Goal: Task Accomplishment & Management: Use online tool/utility

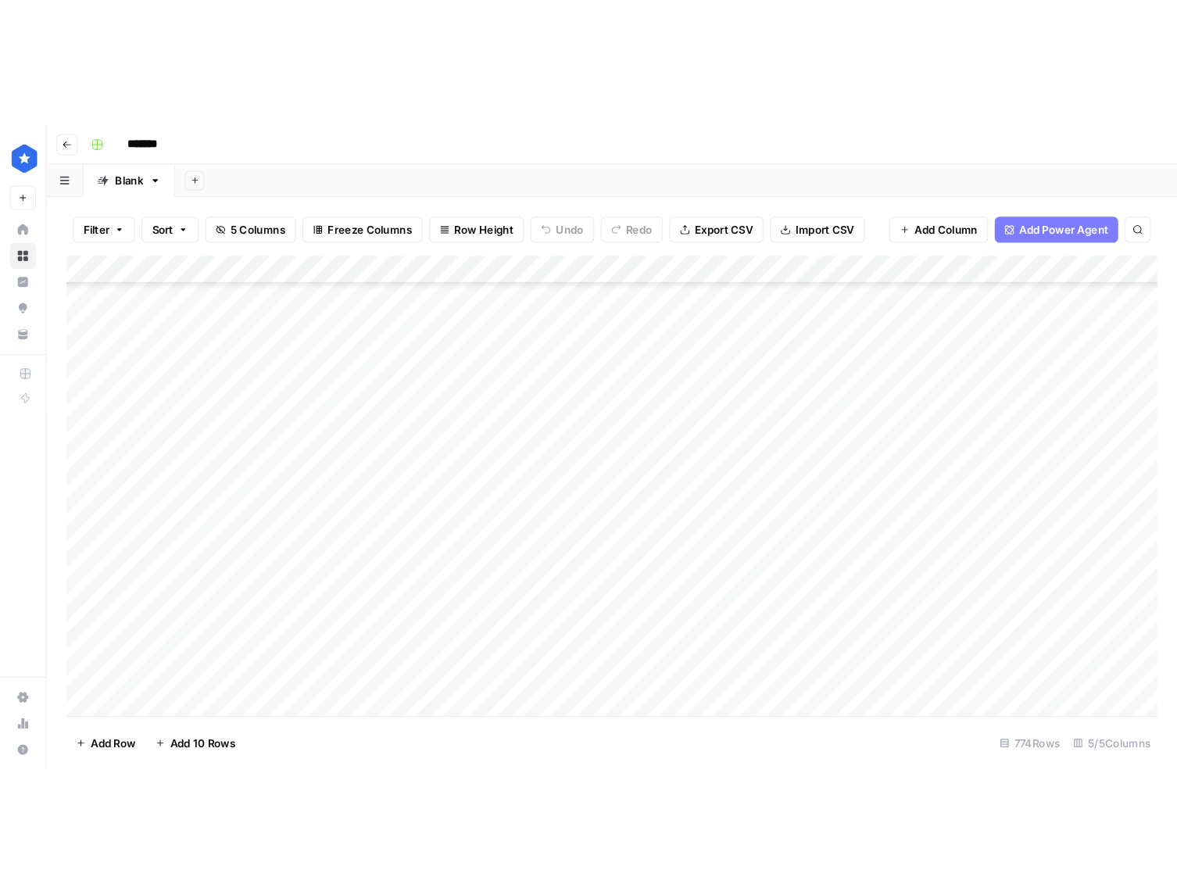
scroll to position [20186, 0]
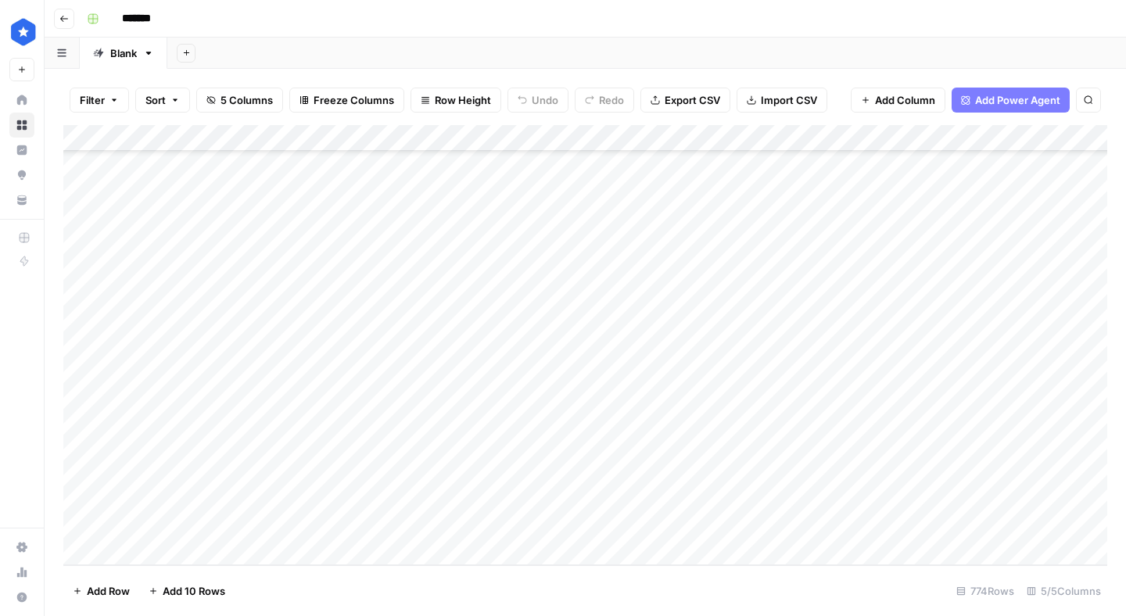
drag, startPoint x: 434, startPoint y: 486, endPoint x: 501, endPoint y: 615, distance: 145.5
click at [434, 490] on div "Add Column" at bounding box center [585, 345] width 1044 height 440
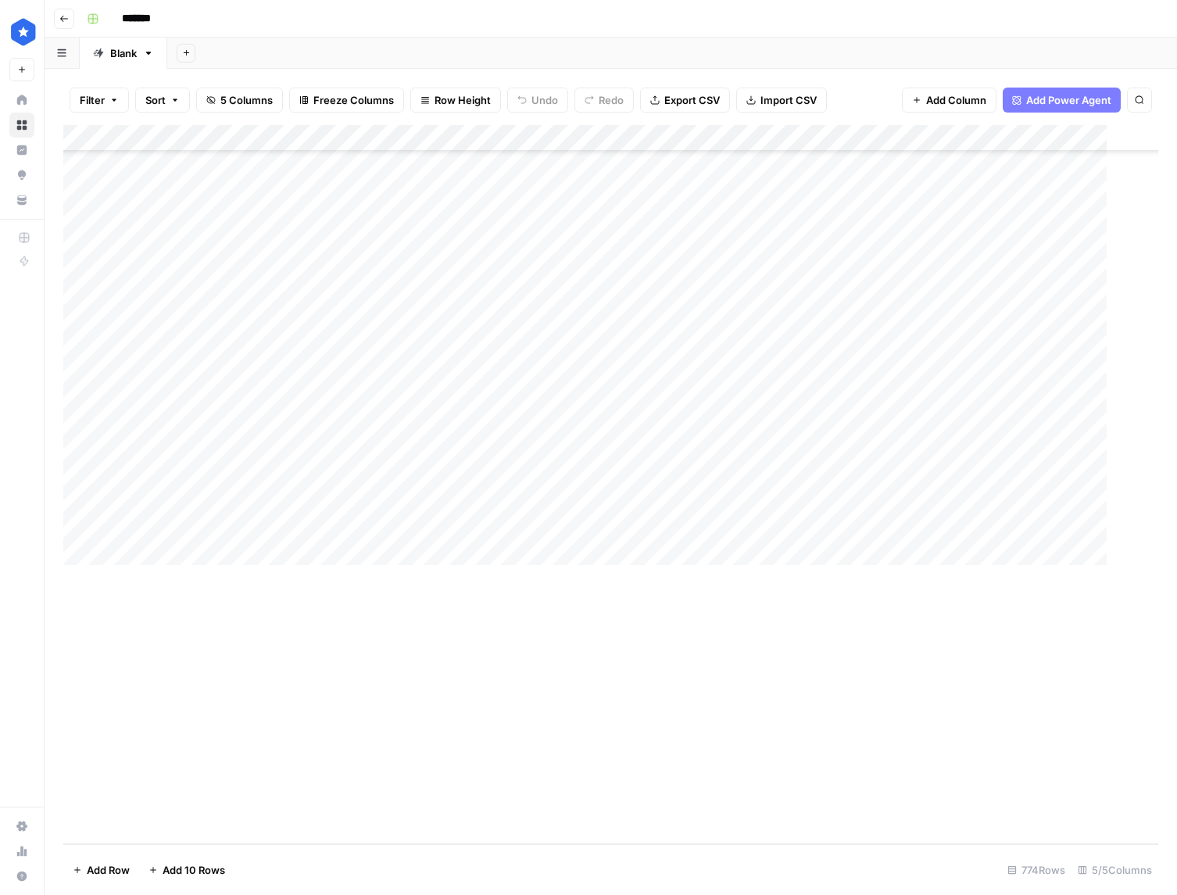
scroll to position [19907, 0]
click at [148, 615] on div "Add Column" at bounding box center [610, 484] width 1095 height 719
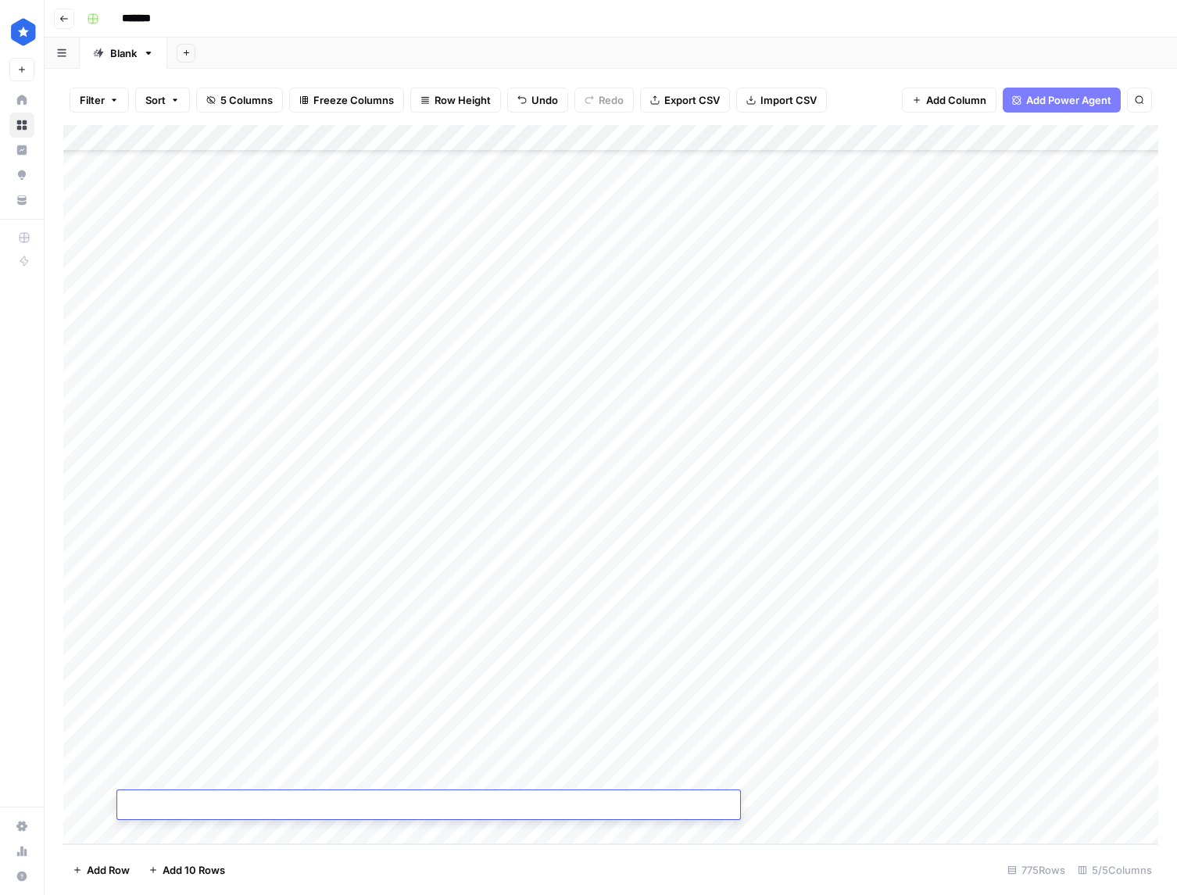
click at [159, 615] on textarea at bounding box center [428, 806] width 623 height 22
type textarea "**********"
click at [800, 615] on div "Add Column" at bounding box center [610, 484] width 1095 height 719
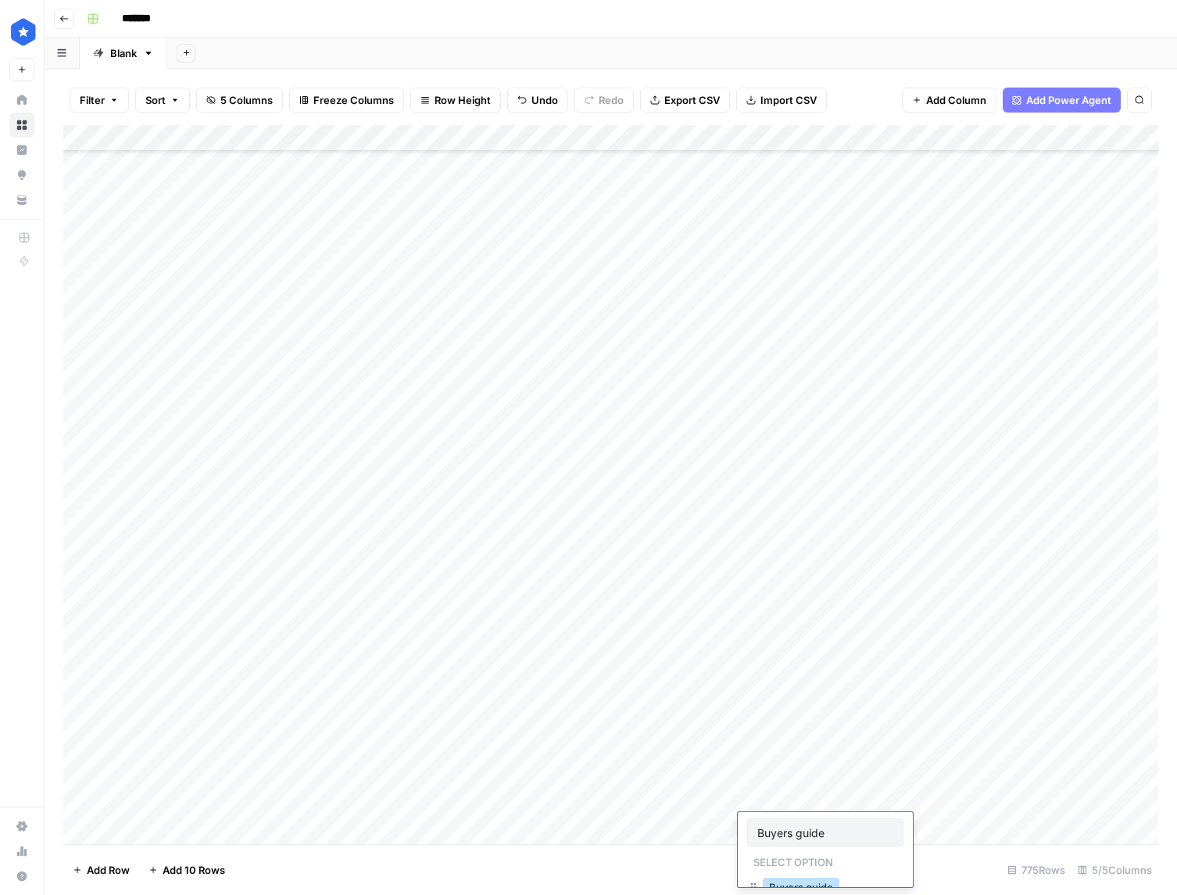
type input "Buyers guide"
click at [814, 615] on button "Buyers guide" at bounding box center [801, 887] width 77 height 19
click at [943, 615] on div "Add Column" at bounding box center [610, 484] width 1095 height 719
click at [202, 615] on div "Add Column" at bounding box center [610, 484] width 1095 height 719
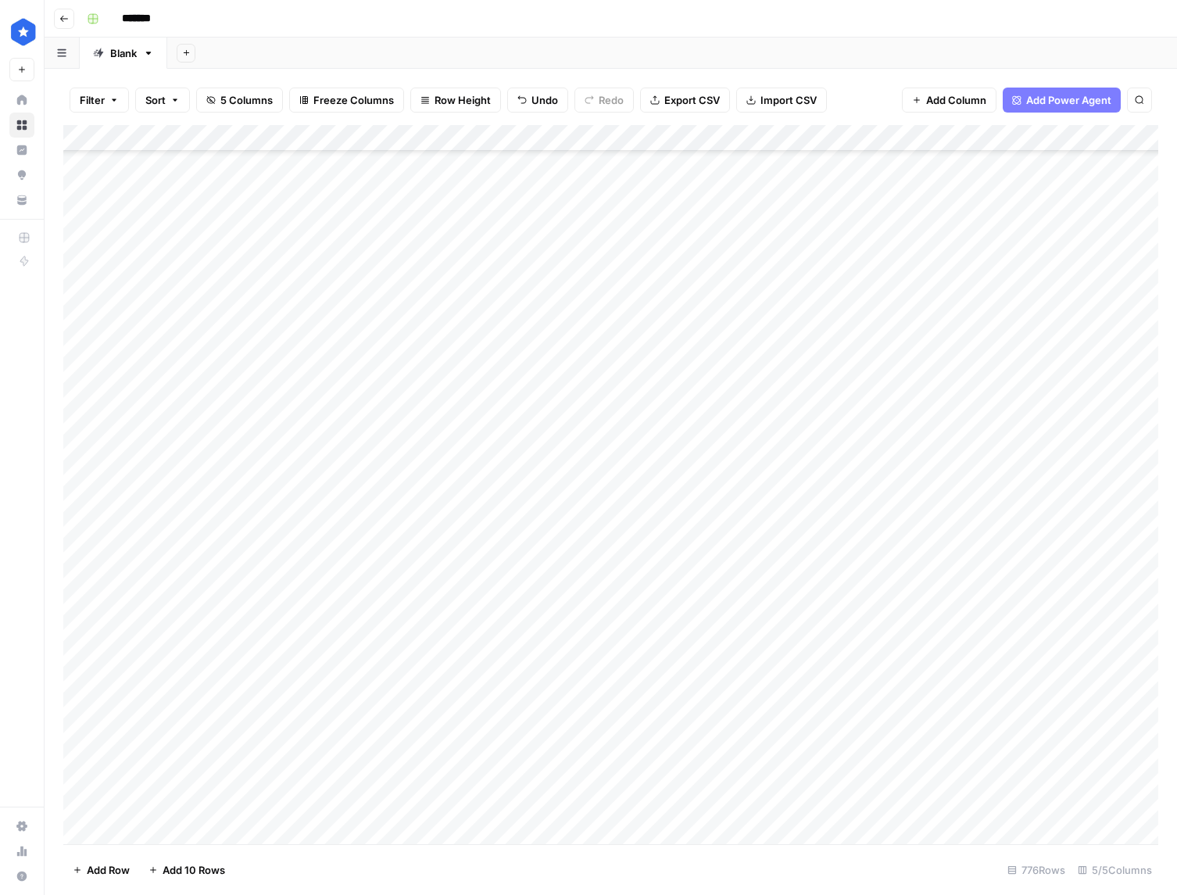
scroll to position [19960, 0]
type textarea "**********"
click at [773, 615] on div "Add Column" at bounding box center [610, 484] width 1095 height 719
type input "profi"
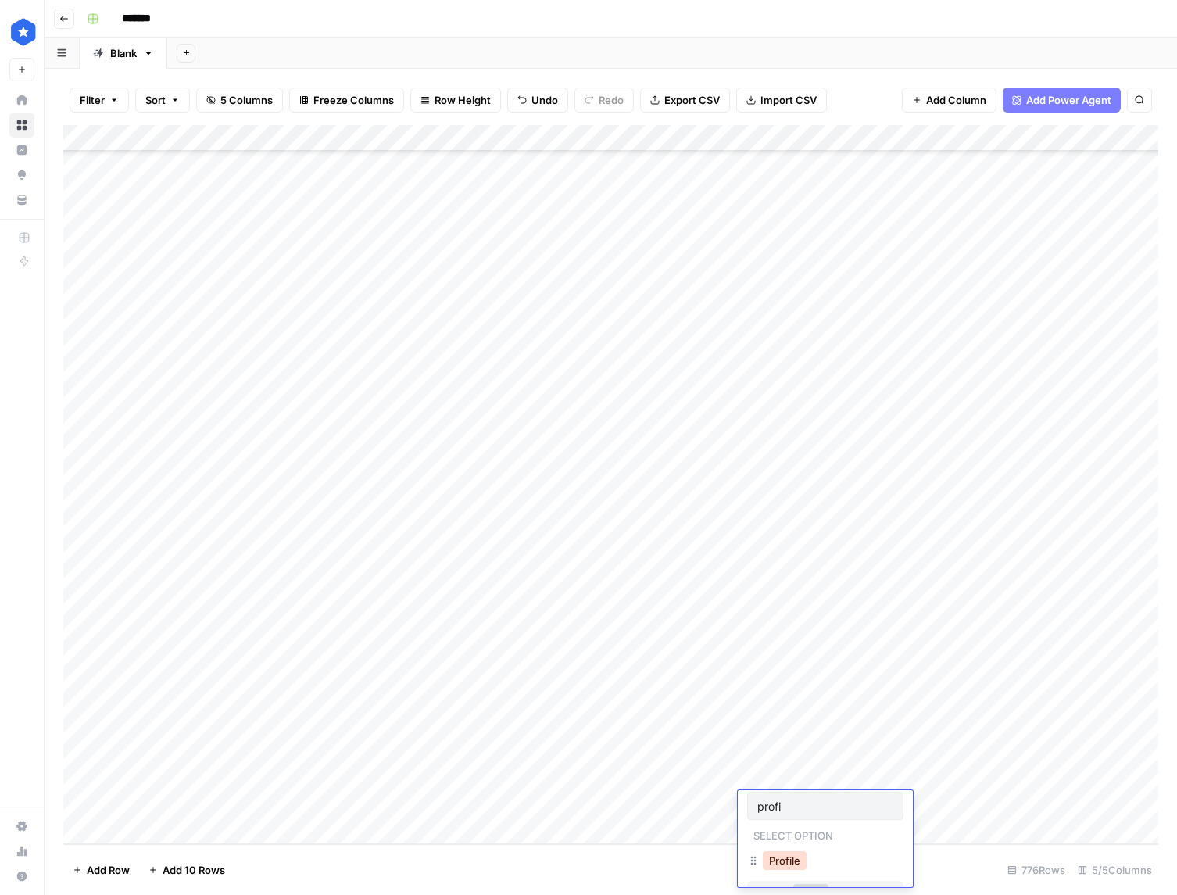
click at [804, 615] on button "Profile" at bounding box center [785, 860] width 44 height 19
click at [902, 615] on div "Add Column" at bounding box center [610, 484] width 1095 height 719
click at [1080, 615] on div "Add Column" at bounding box center [610, 484] width 1095 height 719
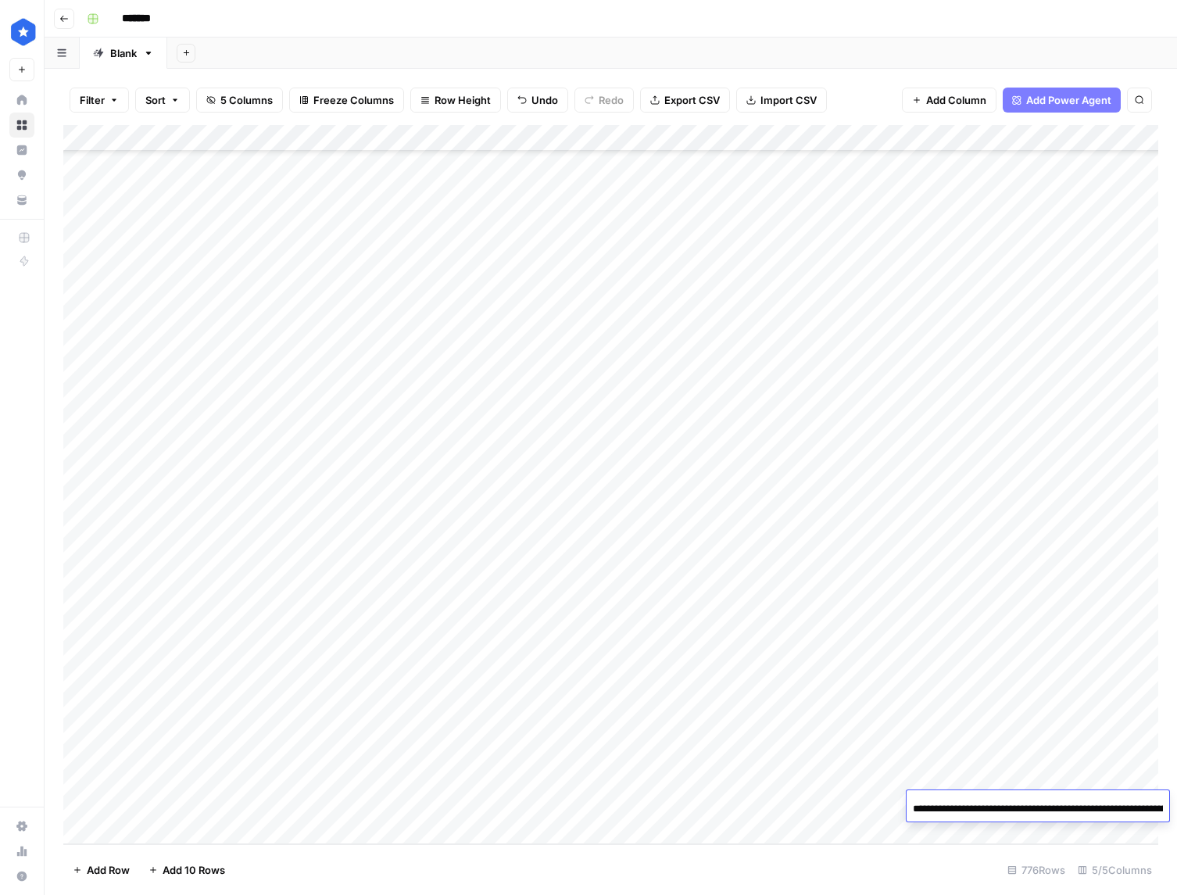
scroll to position [0, 223]
click at [1116, 615] on div "Add Column" at bounding box center [610, 484] width 1095 height 719
click at [1125, 615] on div "Add Column" at bounding box center [610, 484] width 1095 height 719
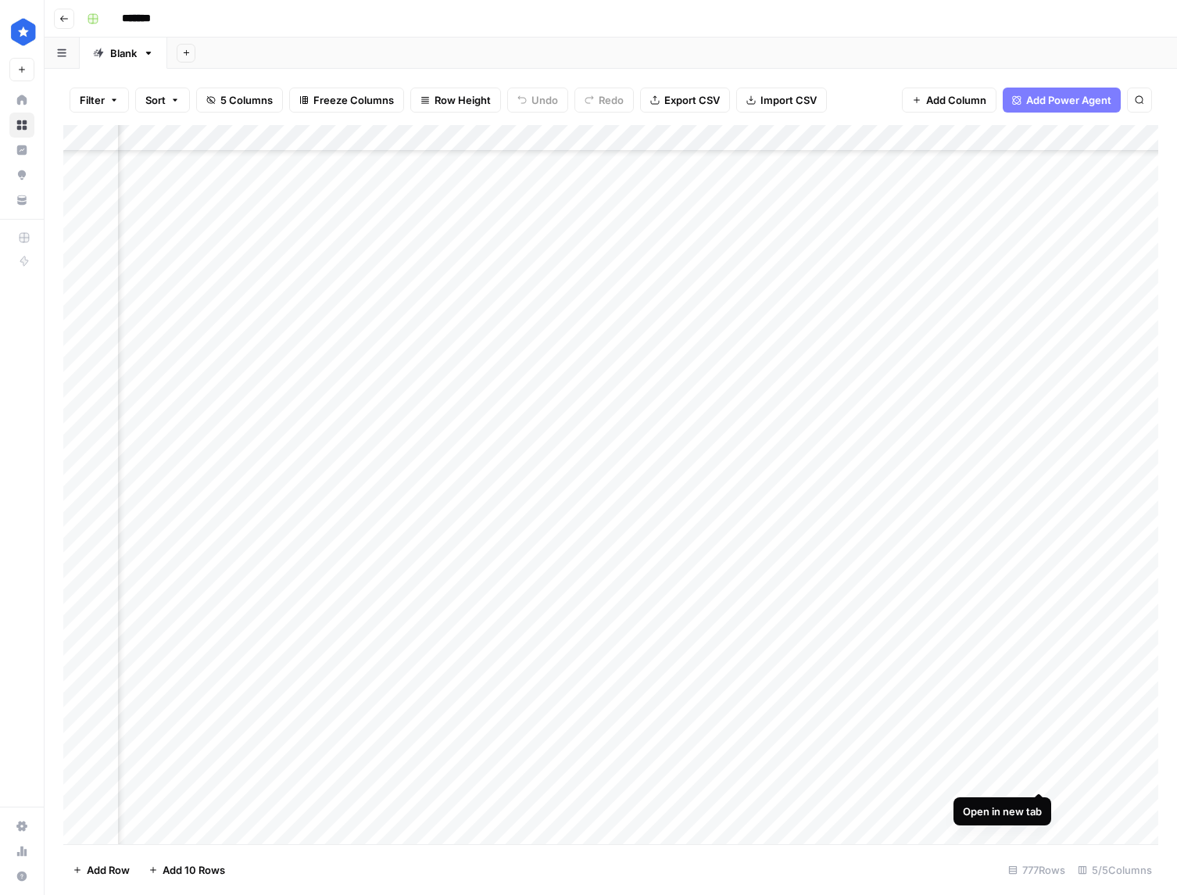
click at [1041, 772] on div "Add Column" at bounding box center [610, 484] width 1095 height 719
